Goal: Find specific page/section: Find specific page/section

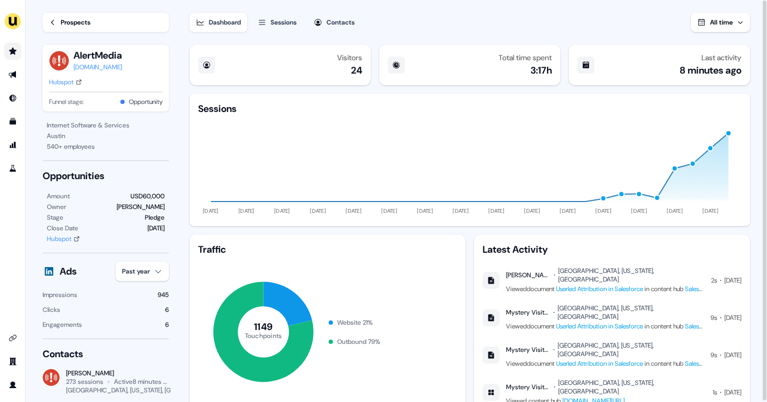
click at [12, 46] on link "Go to prospects" at bounding box center [12, 51] width 17 height 17
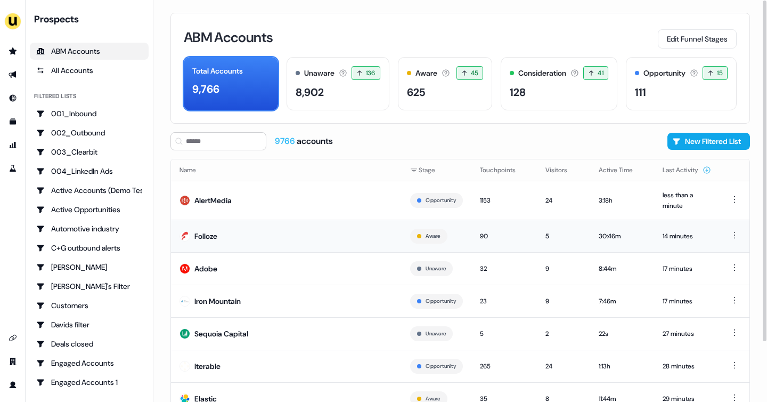
click at [214, 240] on div "Folloze" at bounding box center [205, 236] width 23 height 11
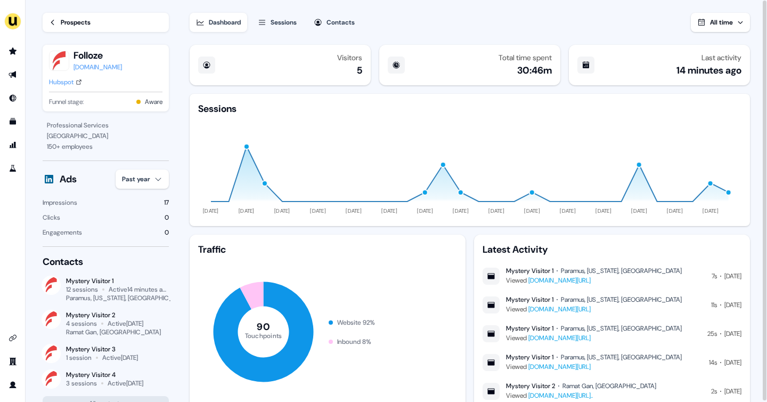
scroll to position [36, 0]
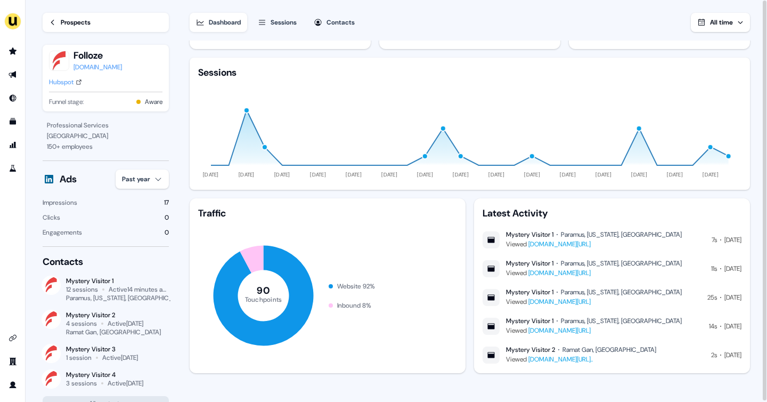
click at [59, 19] on link "Prospects" at bounding box center [106, 22] width 126 height 19
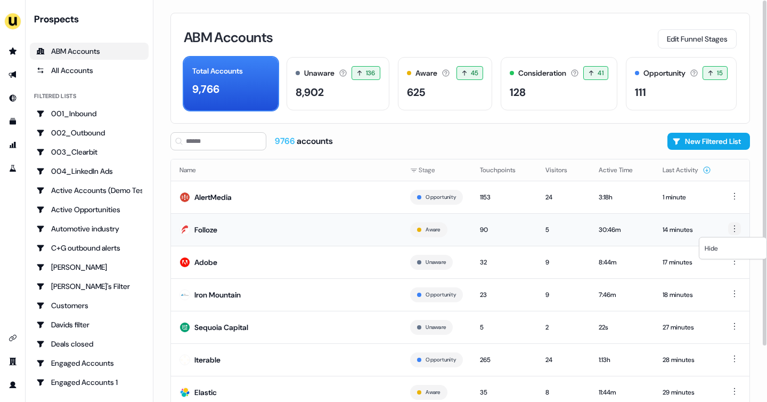
click at [732, 229] on html "For the best experience switch devices to a bigger screen. Go to Userled.io Pro…" at bounding box center [383, 201] width 767 height 402
click at [719, 244] on div "Hide" at bounding box center [733, 248] width 63 height 17
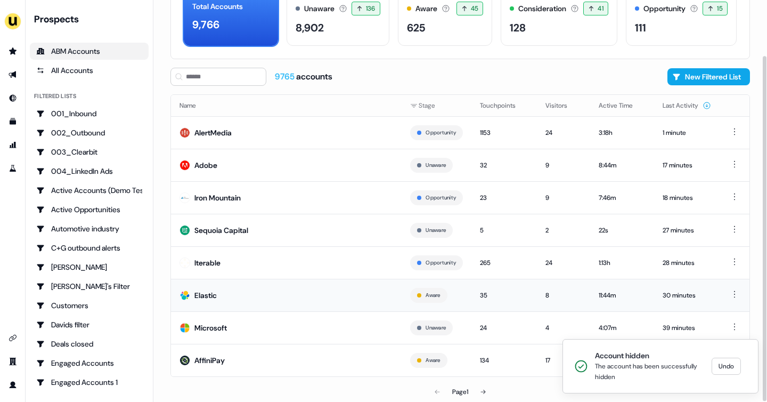
scroll to position [64, 0]
click at [242, 230] on div "Sequoia Capital" at bounding box center [221, 230] width 54 height 11
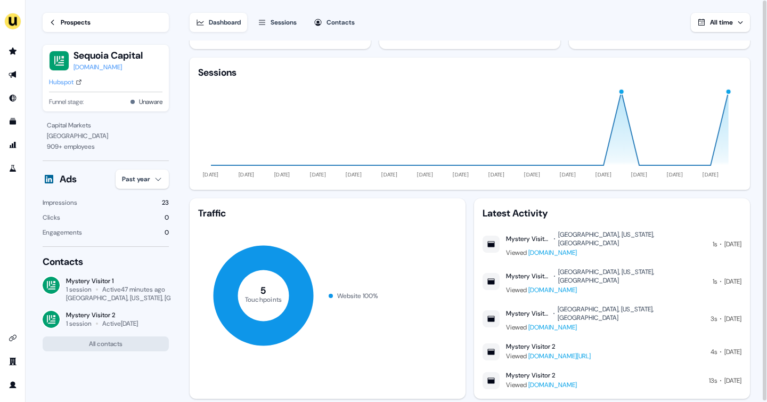
scroll to position [35, 0]
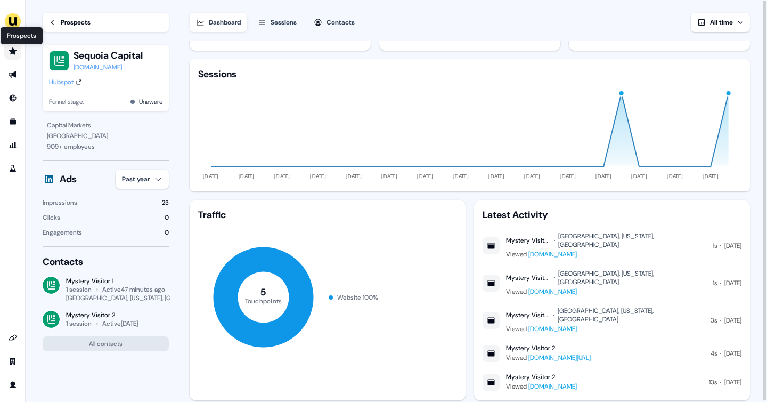
click at [8, 46] on link "Prospects Prospects" at bounding box center [12, 51] width 17 height 17
